Goal: Task Accomplishment & Management: Manage account settings

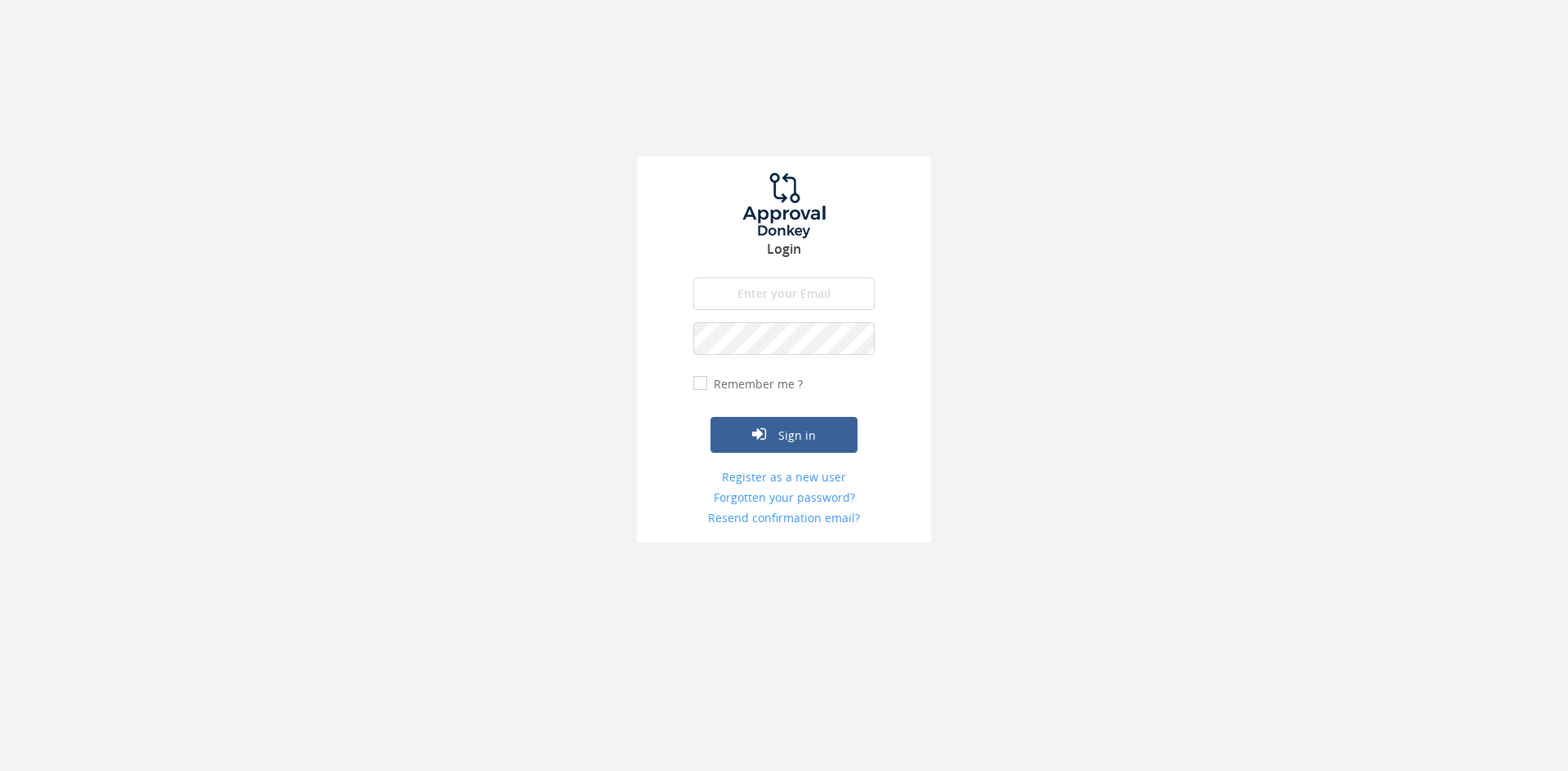
type input "[EMAIL_ADDRESS][DOMAIN_NAME]"
click at [711, 417] on button "Sign in" at bounding box center [784, 434] width 147 height 36
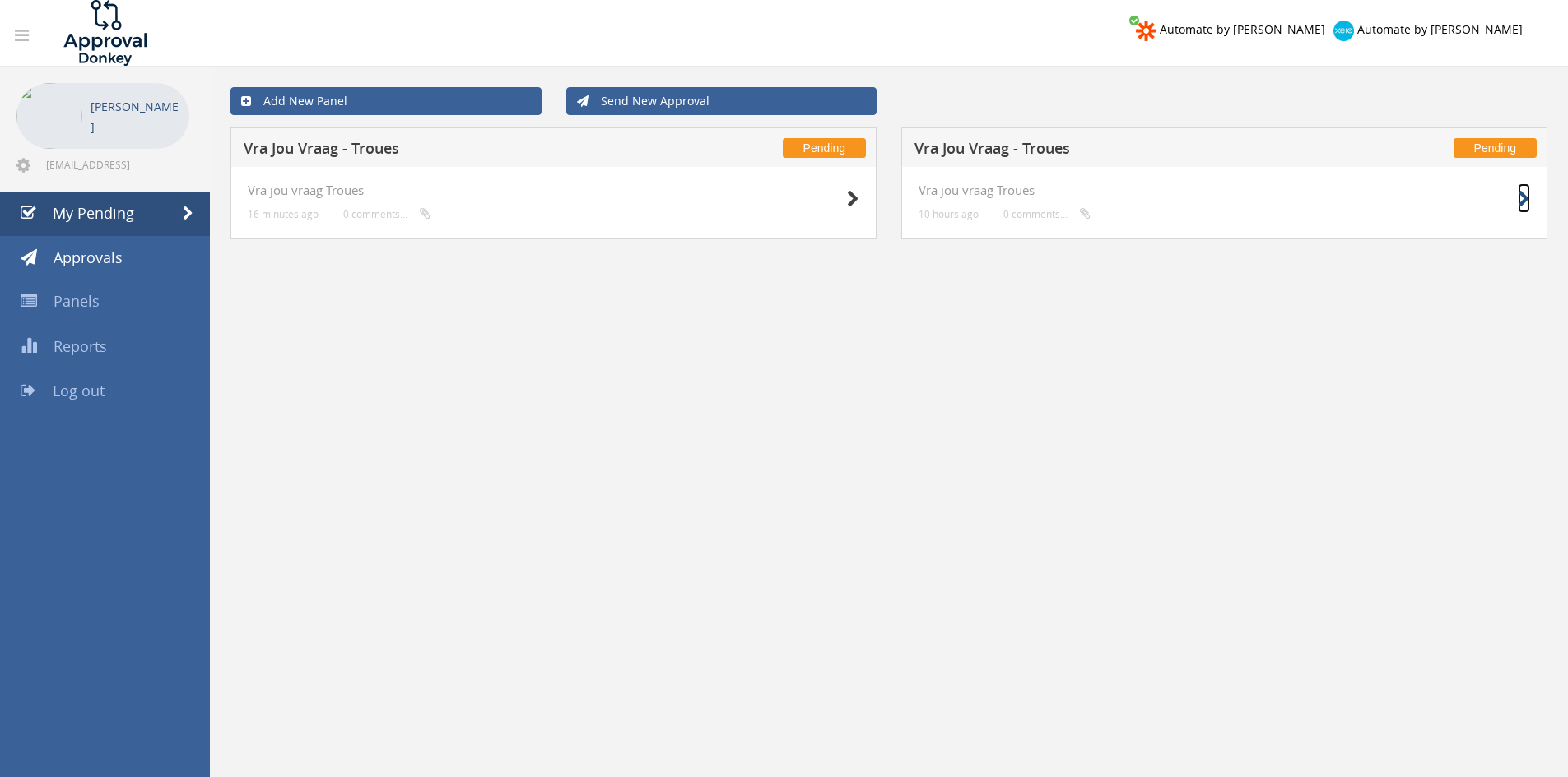
click at [1523, 193] on icon at bounding box center [1523, 199] width 12 height 17
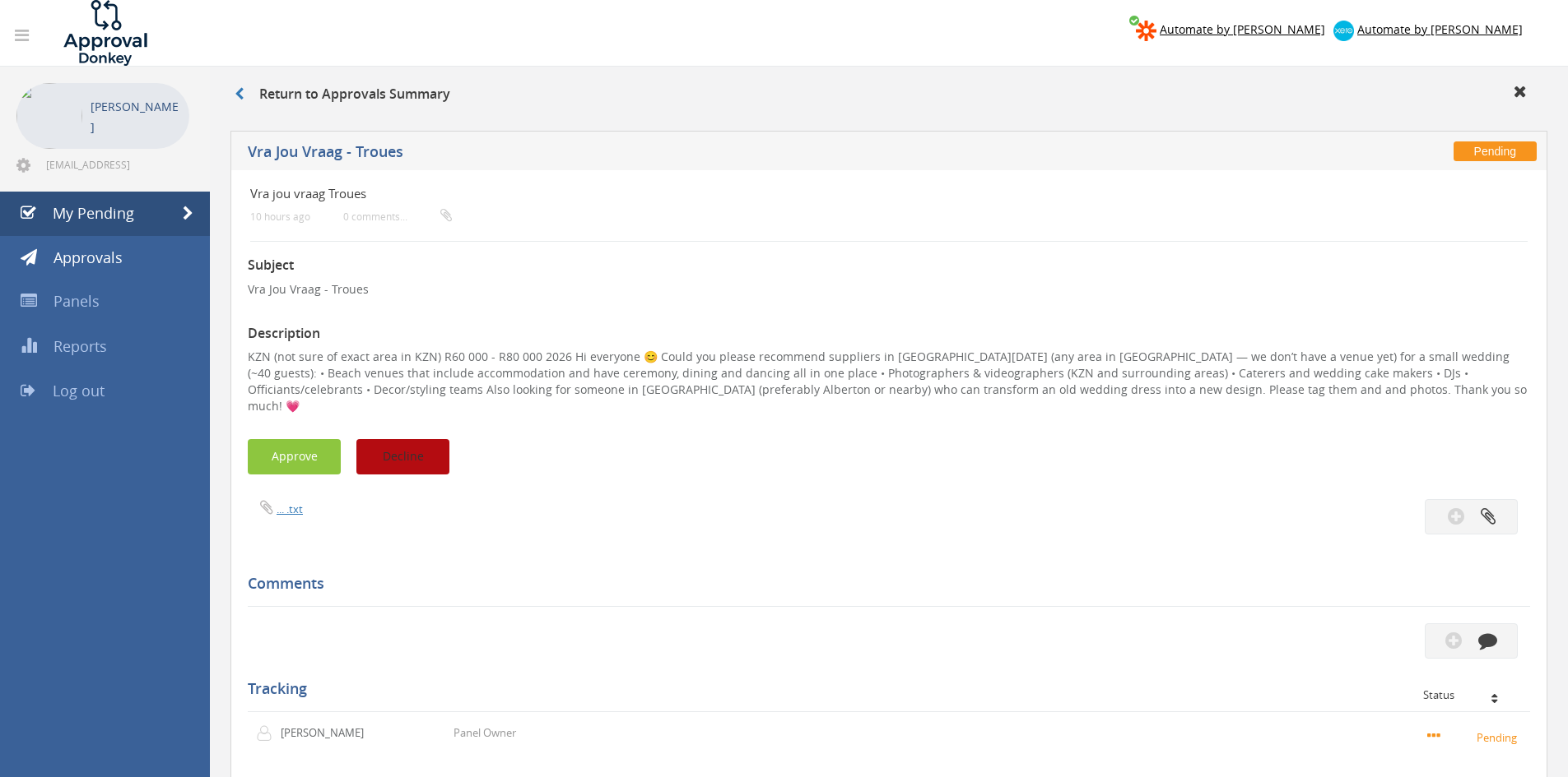
click at [423, 446] on button "Decline" at bounding box center [402, 458] width 93 height 36
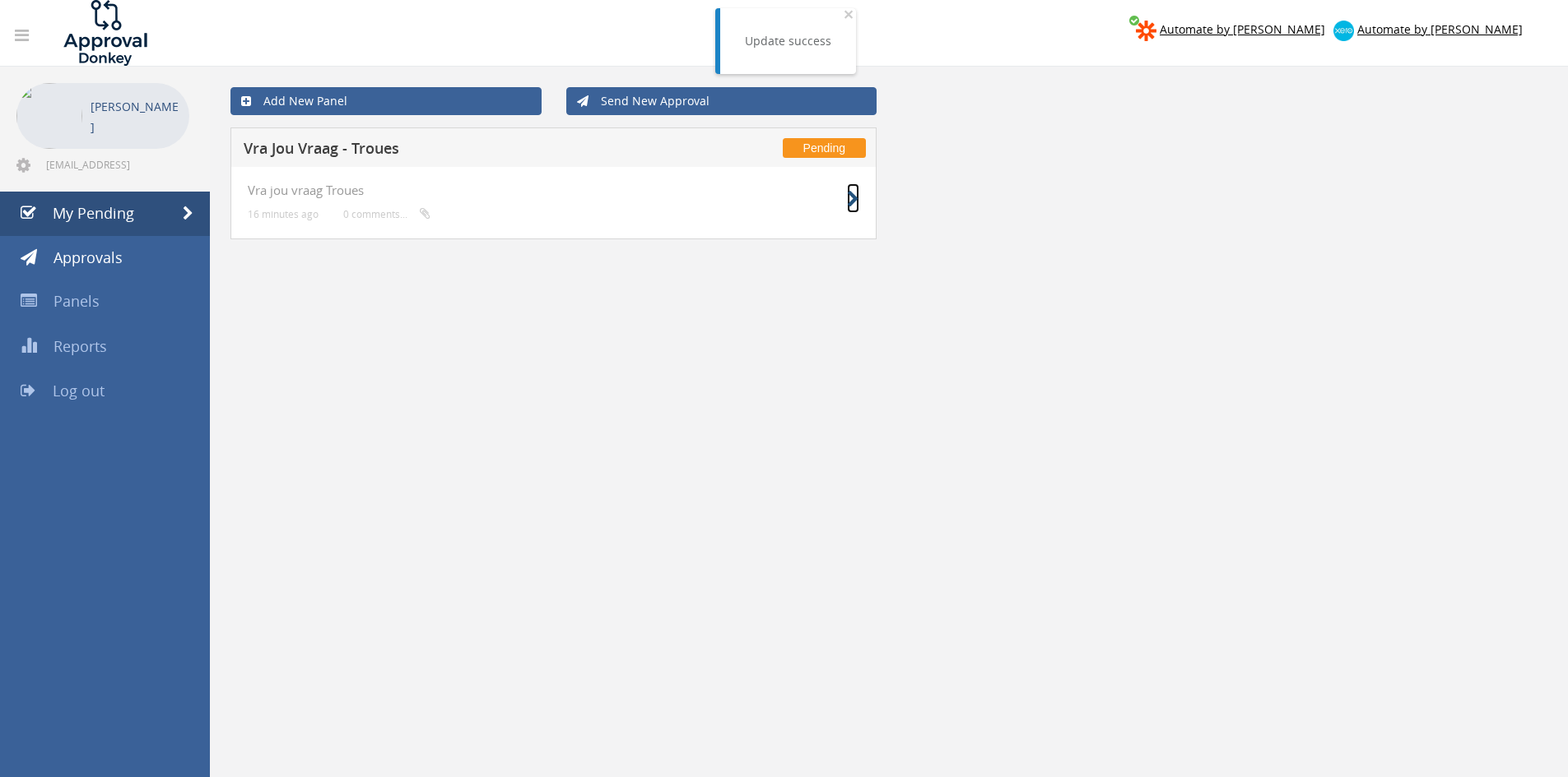
click at [849, 202] on icon at bounding box center [853, 199] width 12 height 17
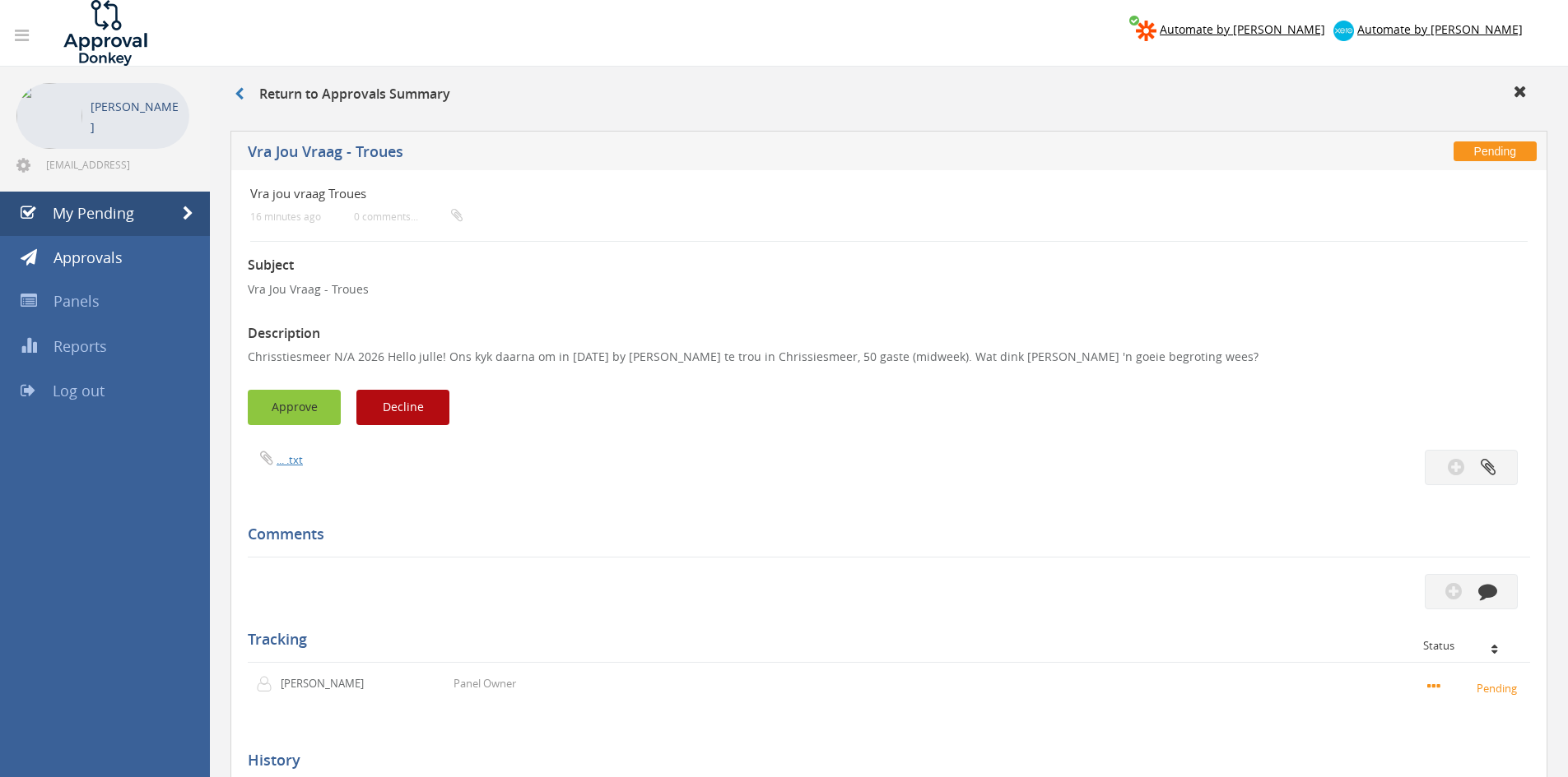
click at [283, 398] on button "Approve" at bounding box center [294, 408] width 93 height 36
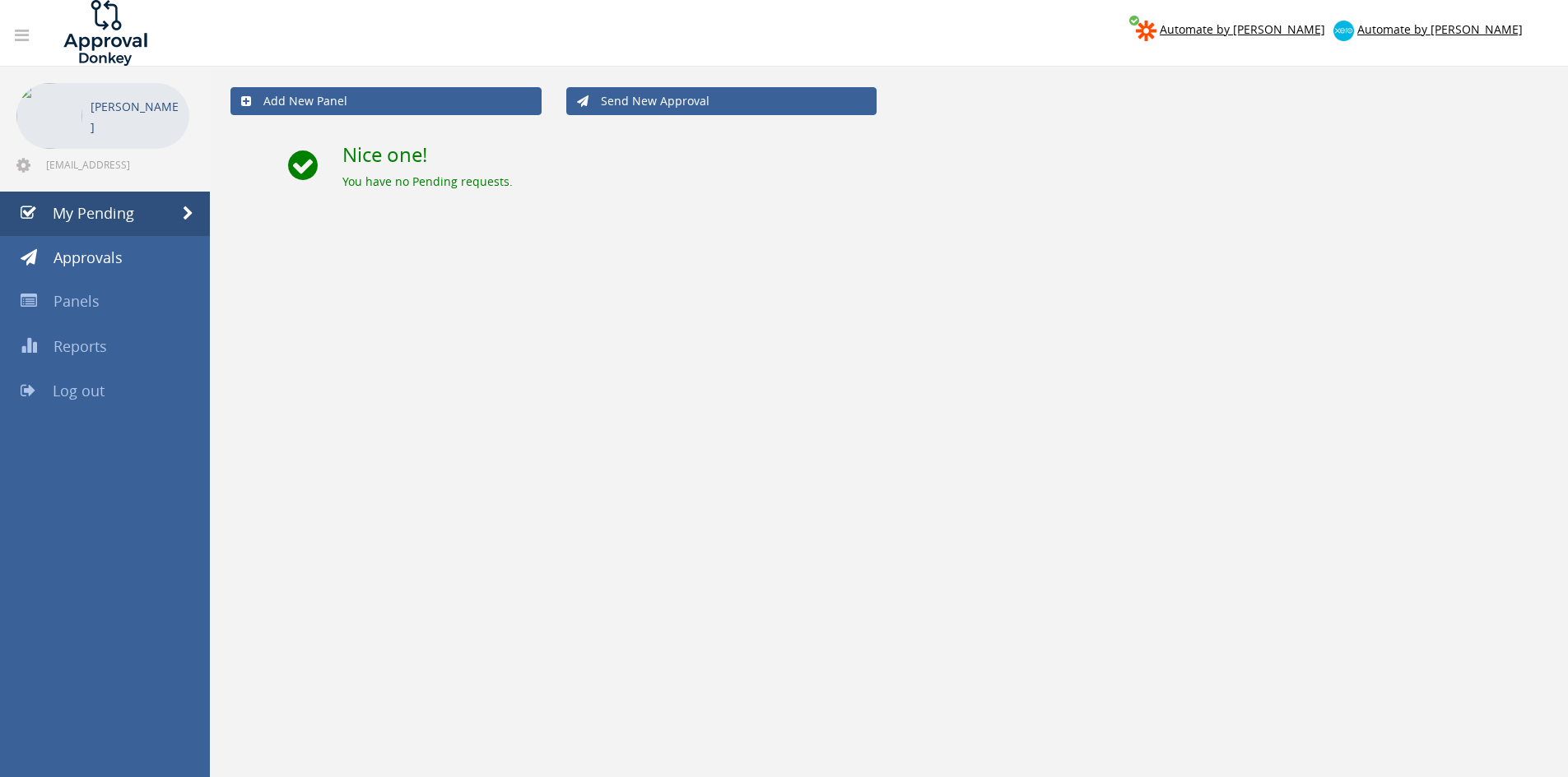
click at [86, 402] on link "Log out" at bounding box center [104, 391] width 210 height 44
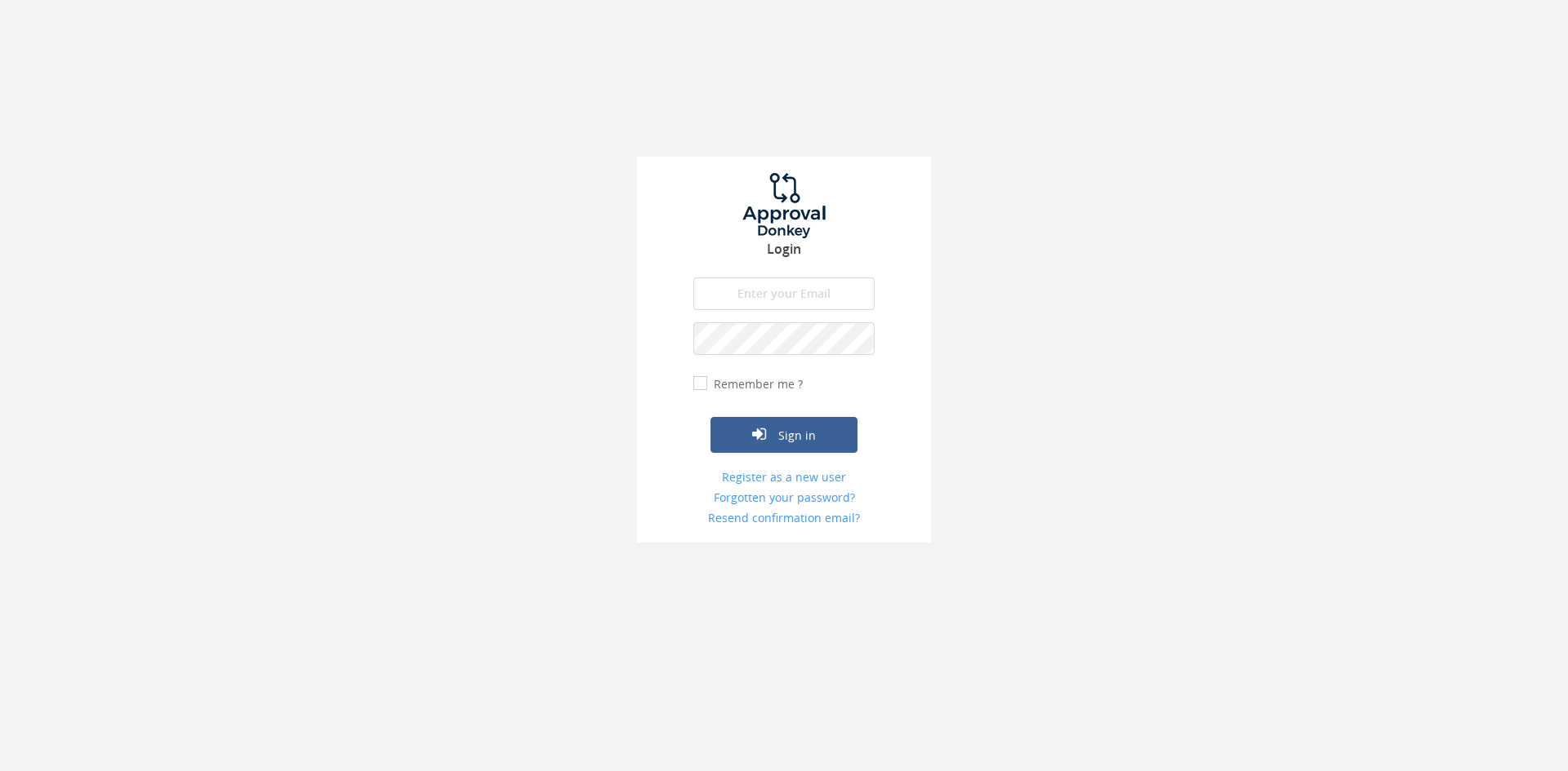
click at [768, 269] on div "Login The email is required. Invalid email address. The password is required. T…" at bounding box center [784, 350] width 294 height 386
click at [772, 288] on input "email" at bounding box center [784, 294] width 181 height 33
type input "[EMAIL_ADDRESS][DOMAIN_NAME]"
click at [711, 417] on button "Sign in" at bounding box center [784, 434] width 147 height 36
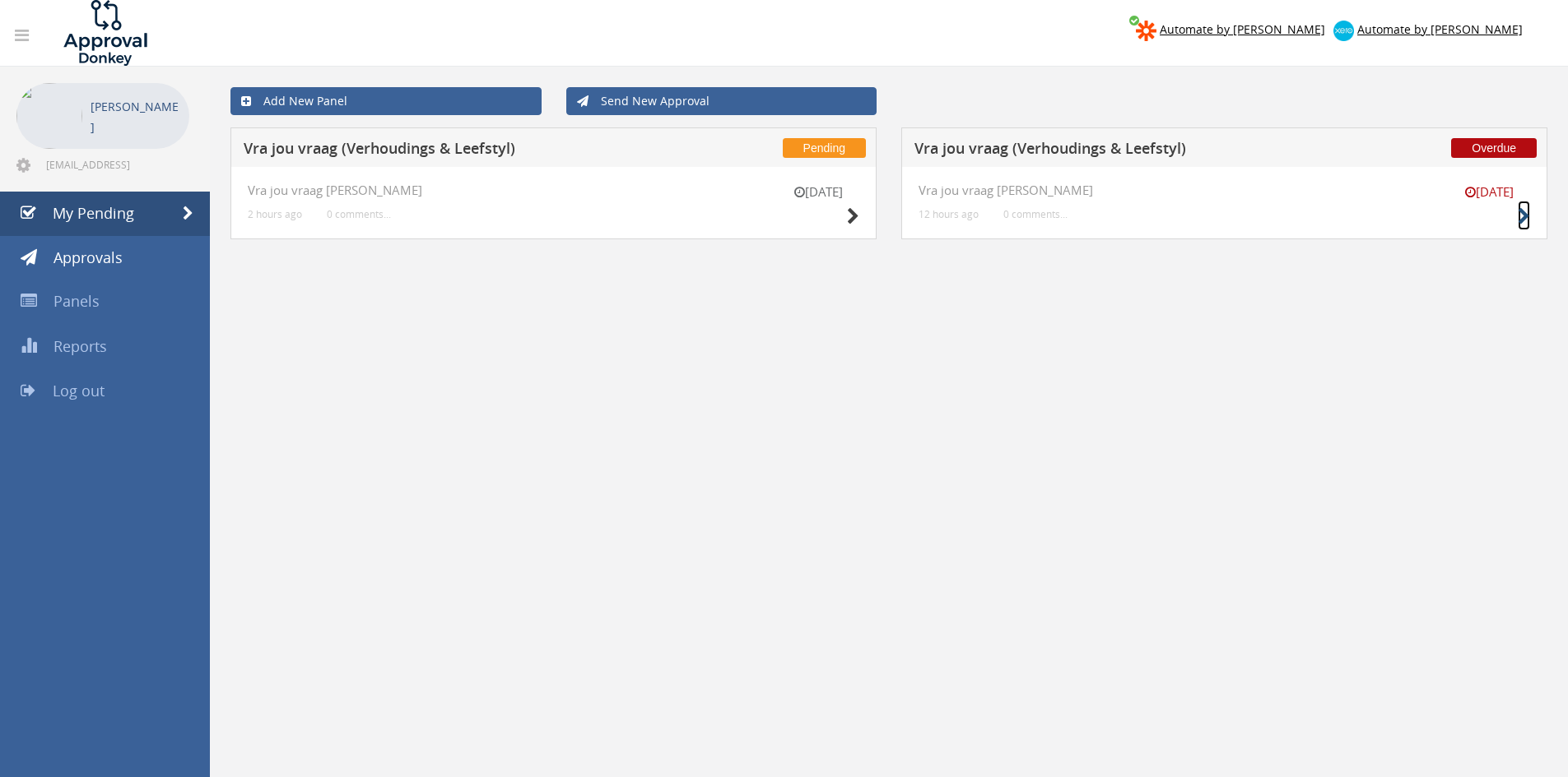
click at [1528, 215] on icon at bounding box center [1523, 217] width 12 height 17
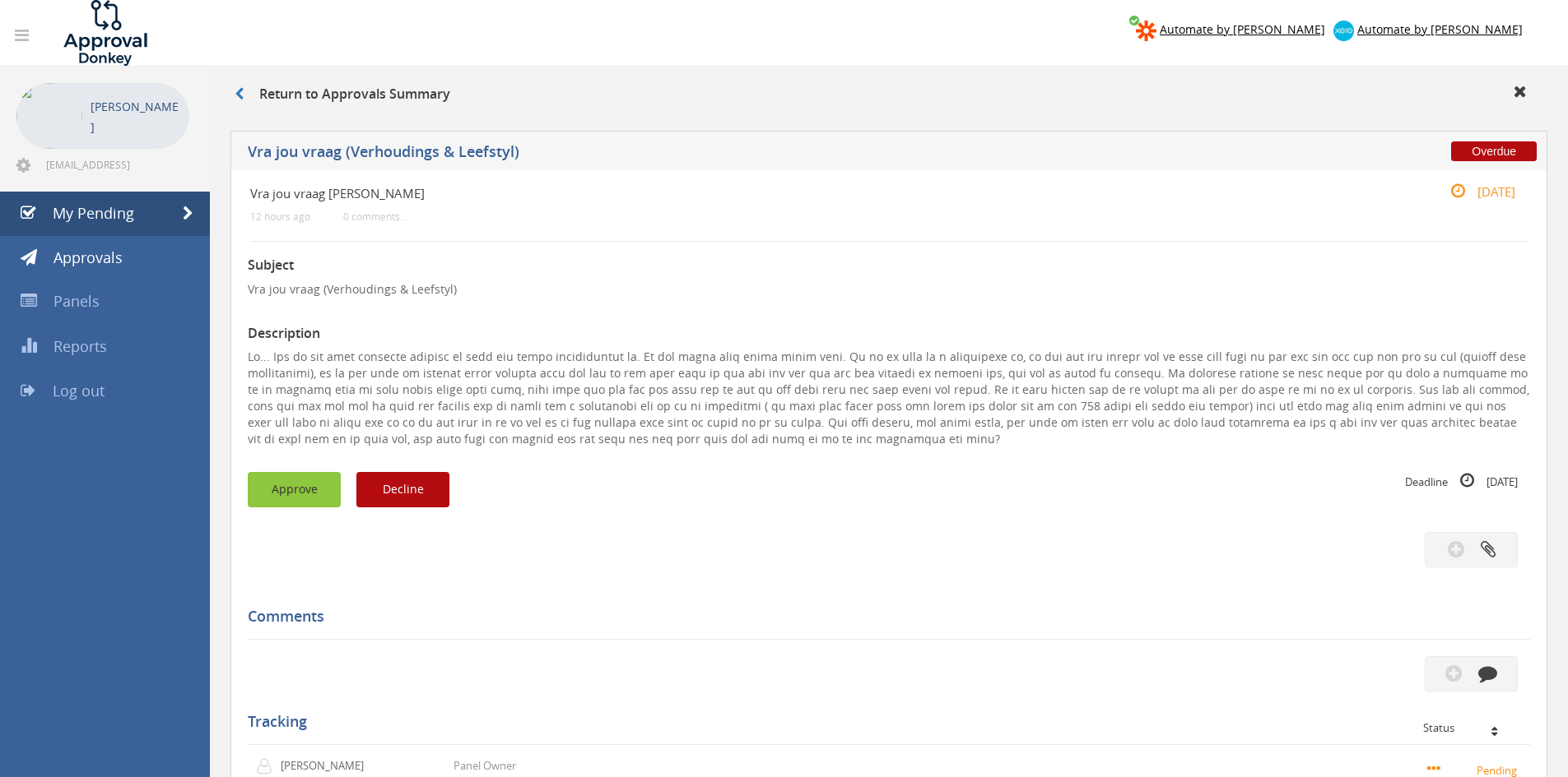
click at [297, 494] on button "Approve" at bounding box center [294, 490] width 93 height 36
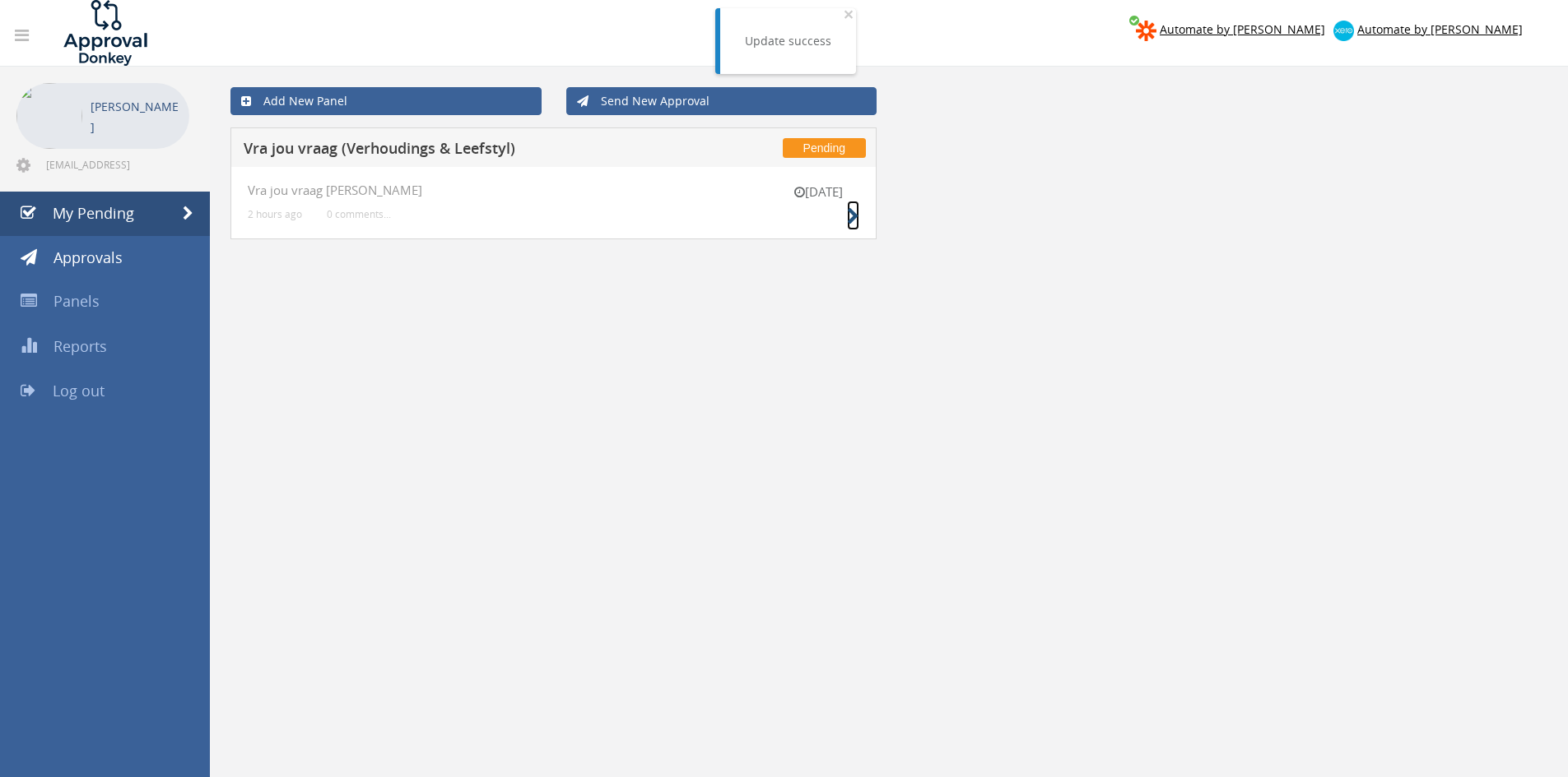
click at [851, 219] on icon at bounding box center [853, 217] width 12 height 17
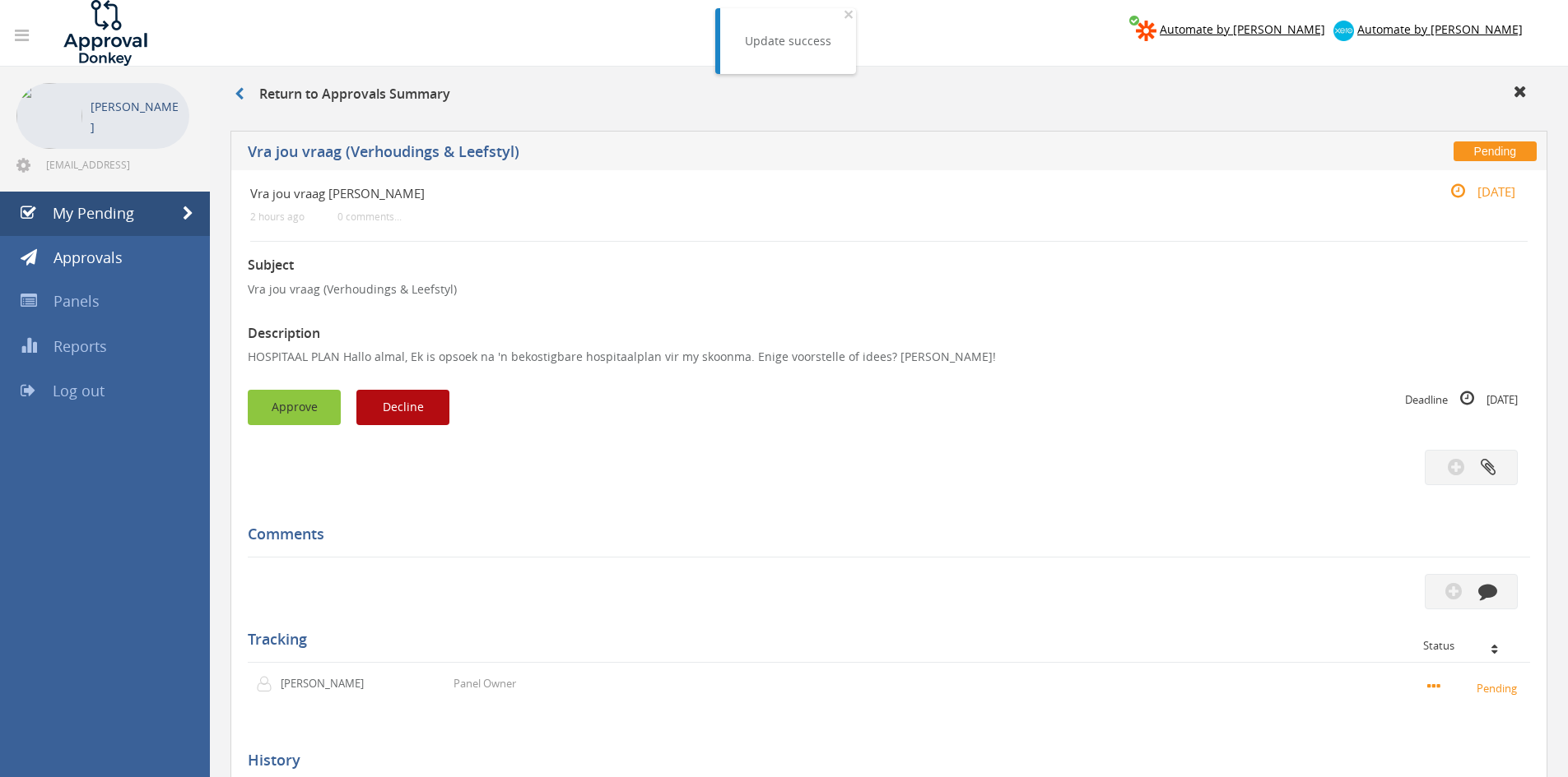
click at [324, 400] on button "Approve" at bounding box center [294, 408] width 93 height 36
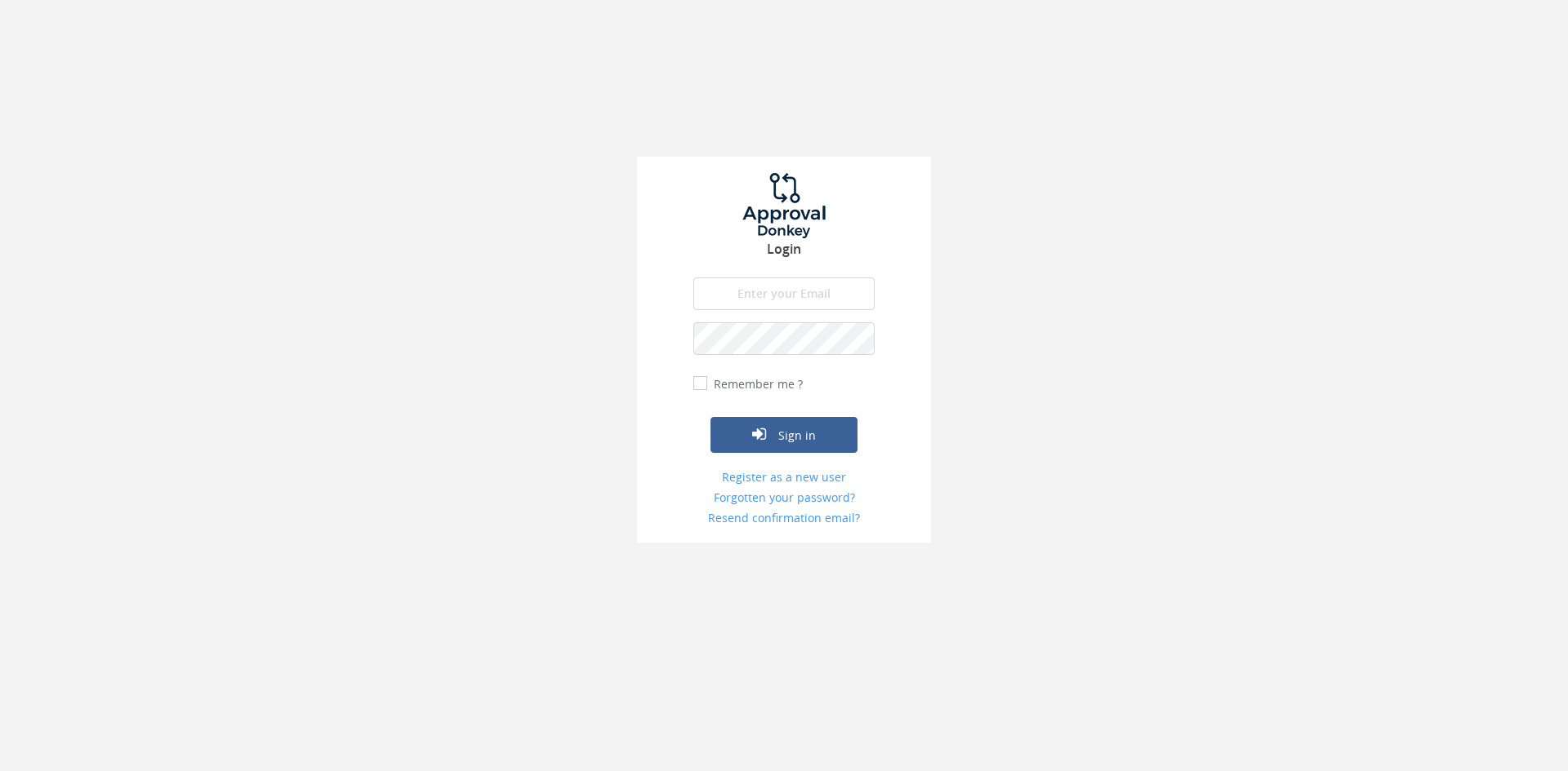
click at [745, 298] on input "email" at bounding box center [784, 294] width 181 height 33
type input "[EMAIL_ADDRESS][DOMAIN_NAME]"
click at [711, 417] on button "Sign in" at bounding box center [784, 434] width 147 height 36
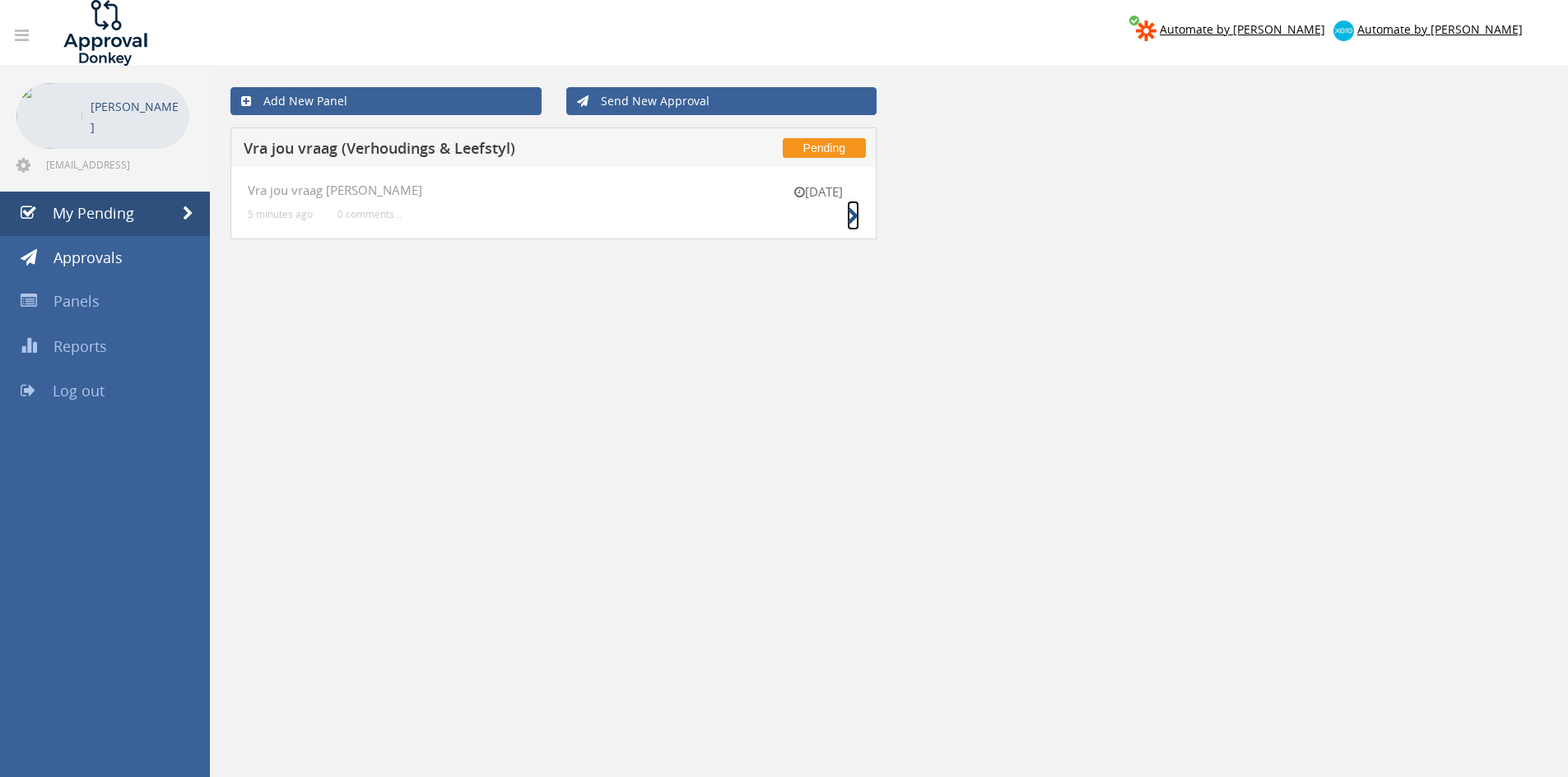
click at [855, 214] on icon at bounding box center [853, 217] width 12 height 17
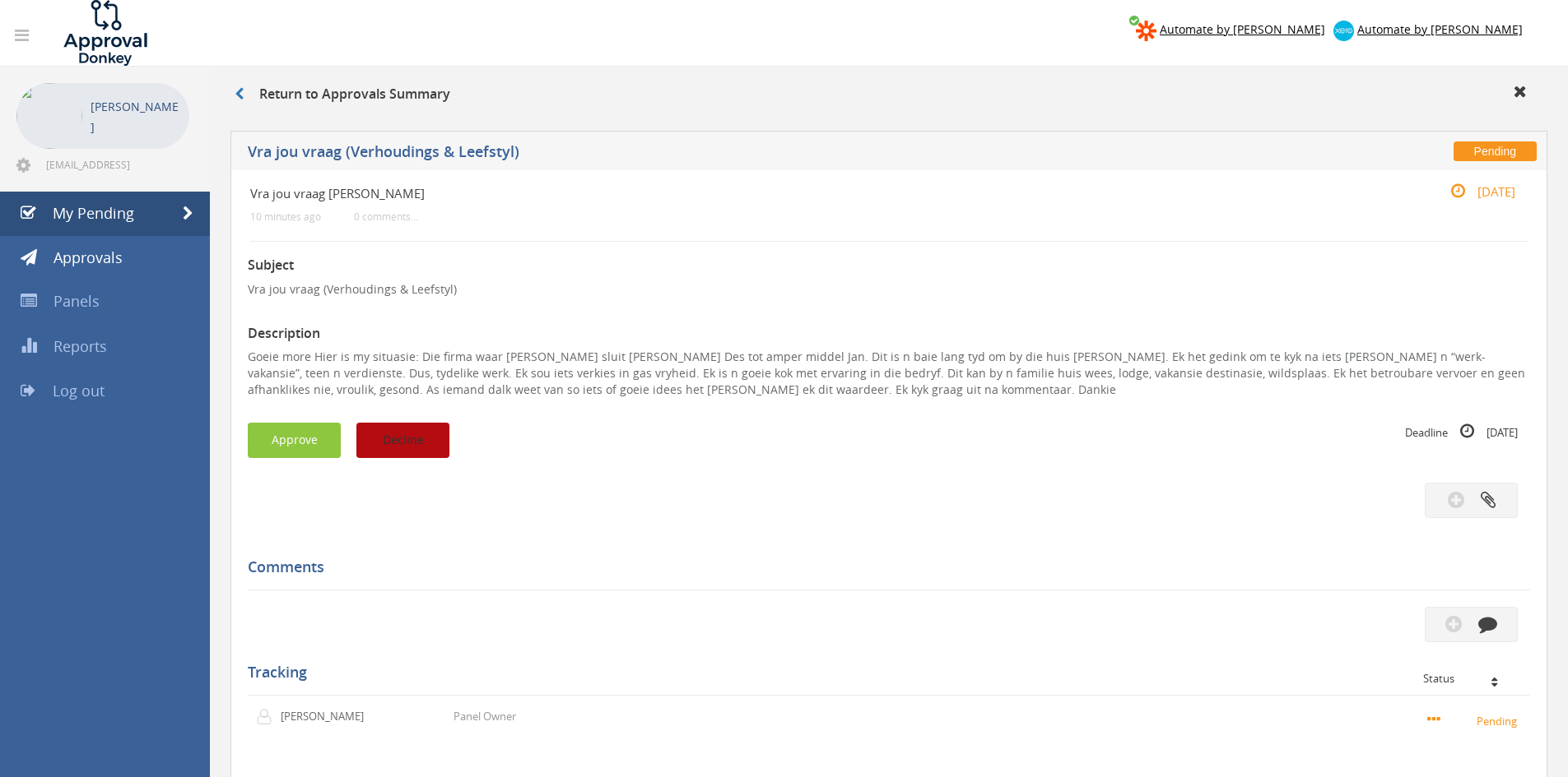
click at [435, 444] on button "Decline" at bounding box center [402, 441] width 93 height 36
